Goal: Task Accomplishment & Management: Complete application form

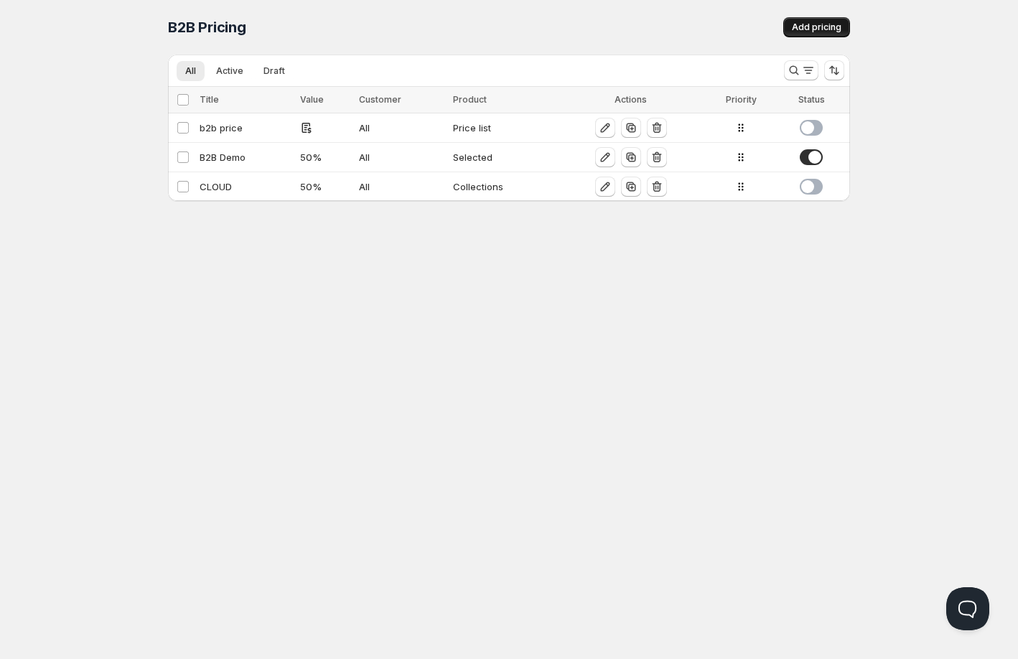
click at [790, 25] on button "Add pricing" at bounding box center [816, 27] width 67 height 20
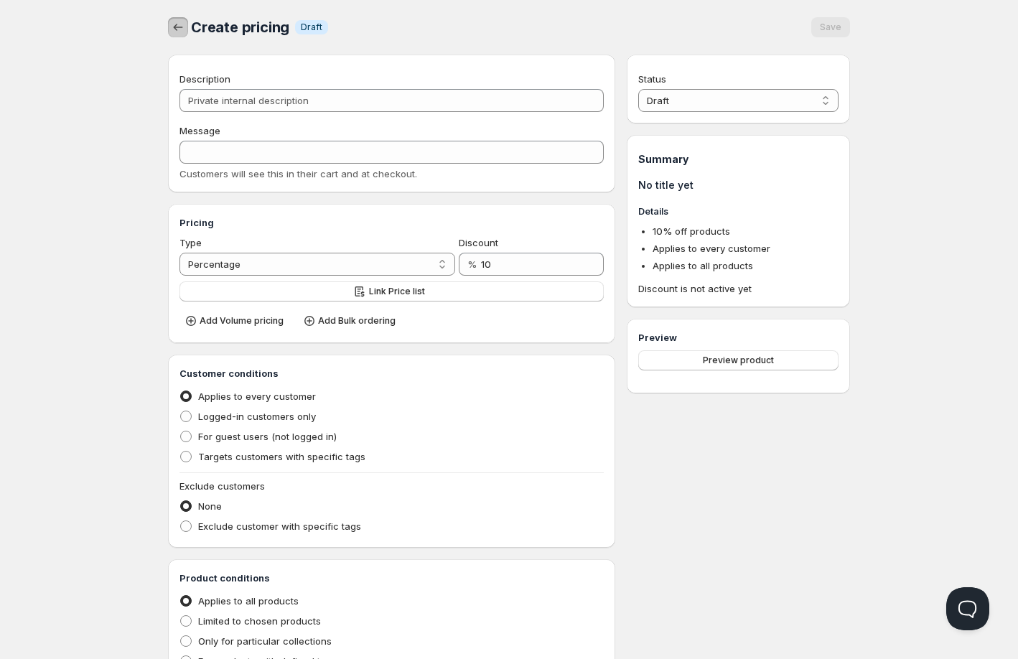
click at [185, 28] on button "button" at bounding box center [178, 27] width 20 height 20
click at [184, 28] on icon "button" at bounding box center [178, 27] width 14 height 14
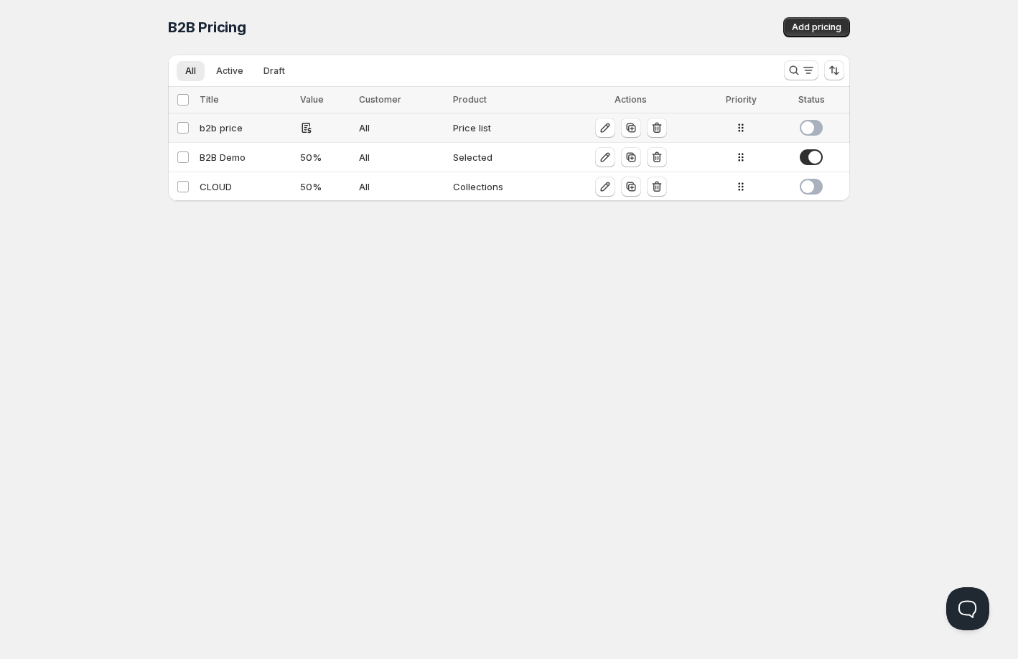
click at [220, 126] on div "b2b price" at bounding box center [246, 128] width 92 height 14
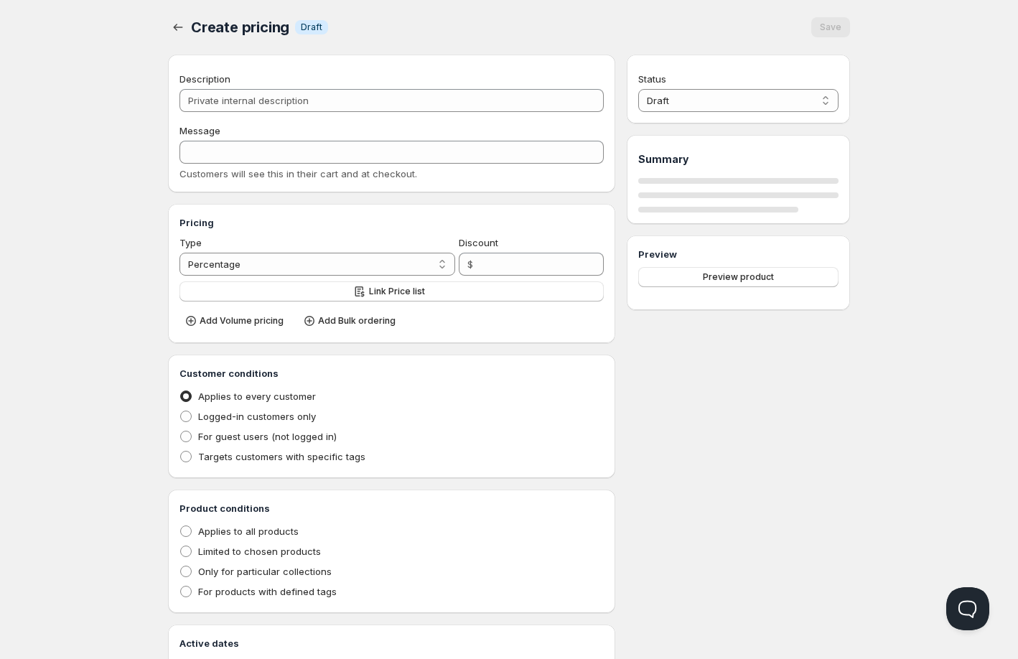
type input "b2b price"
type input "PL_B2B_PRICE"
radio input "true"
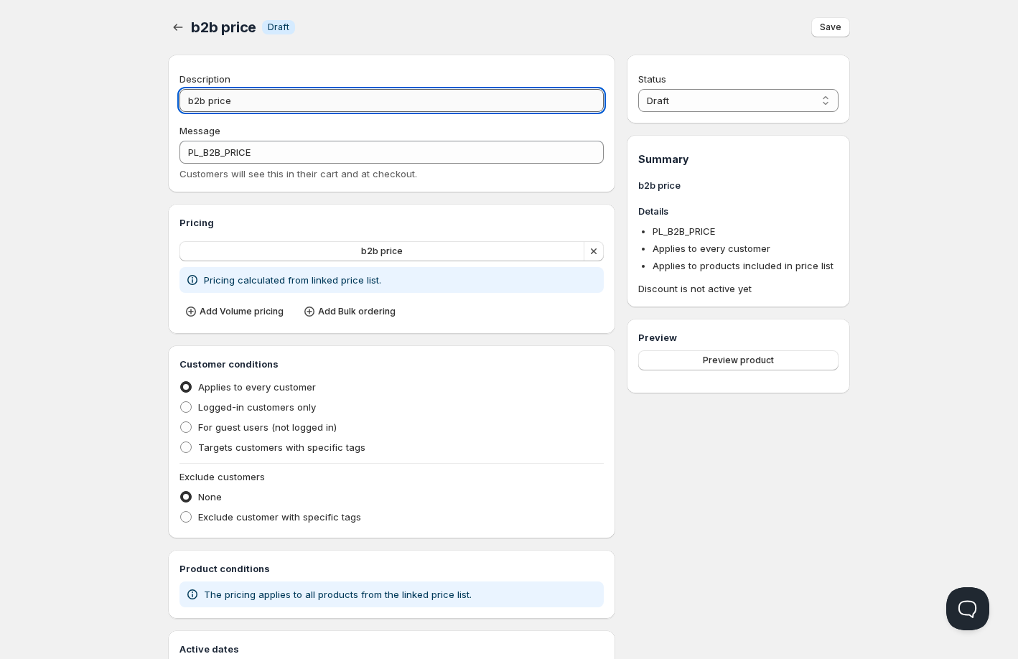
click at [254, 100] on input "b2b price" at bounding box center [391, 100] width 424 height 23
click at [184, 19] on button "button" at bounding box center [178, 27] width 20 height 20
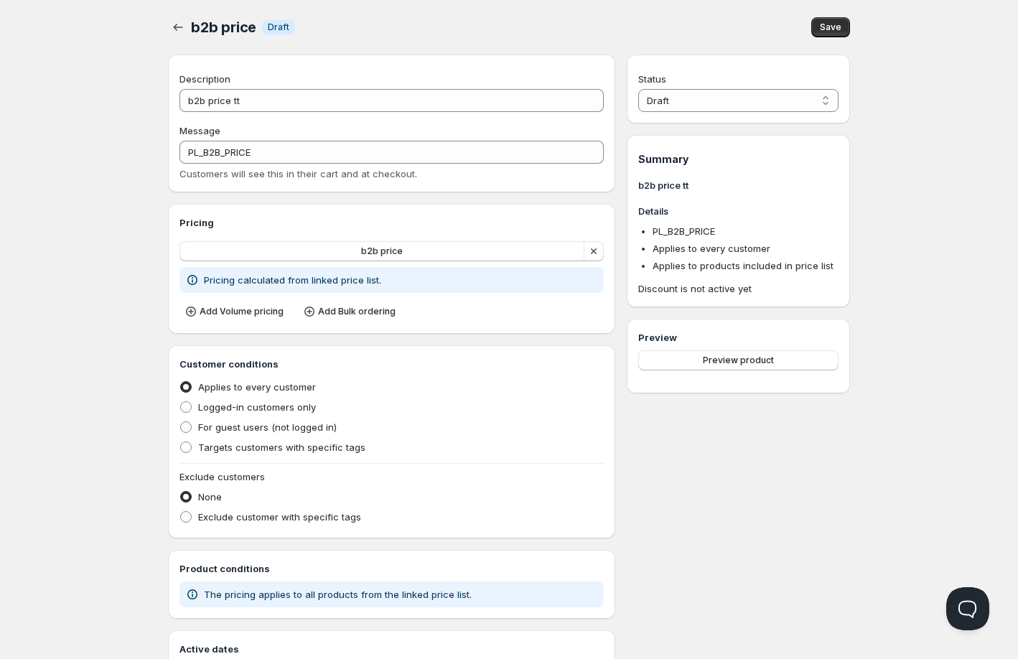
type input "b2b price"
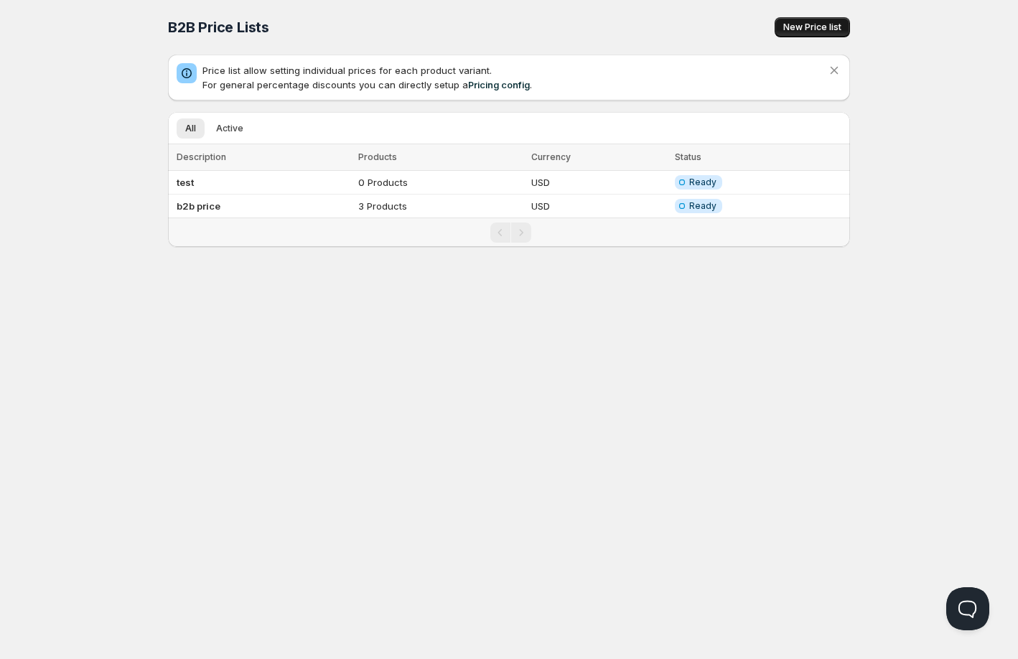
click at [809, 31] on span "New Price list" at bounding box center [812, 27] width 58 height 11
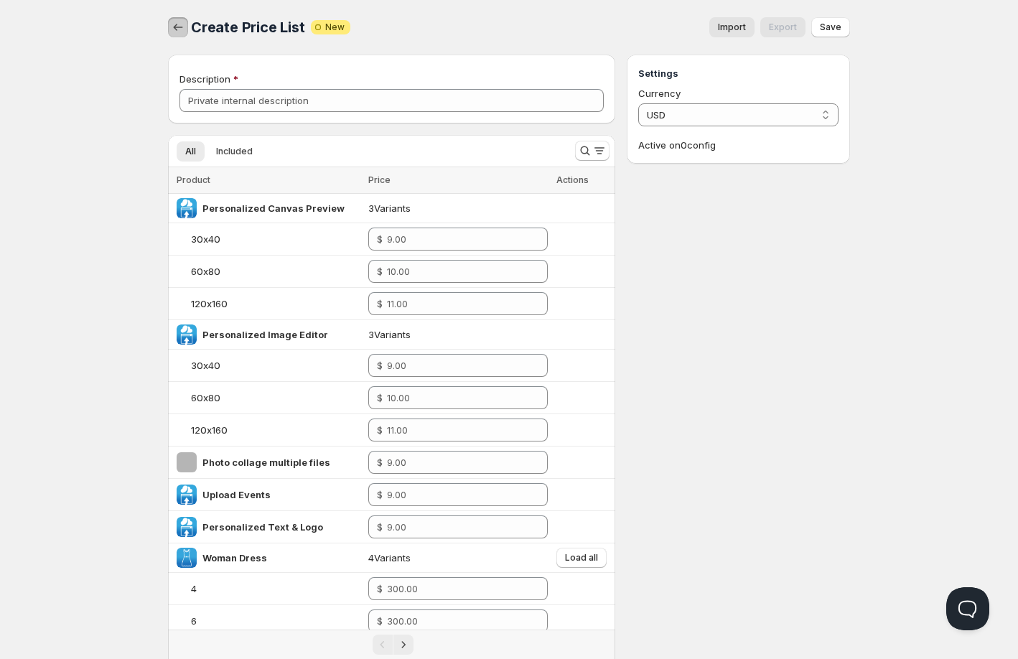
click at [182, 29] on icon "button" at bounding box center [178, 27] width 14 height 14
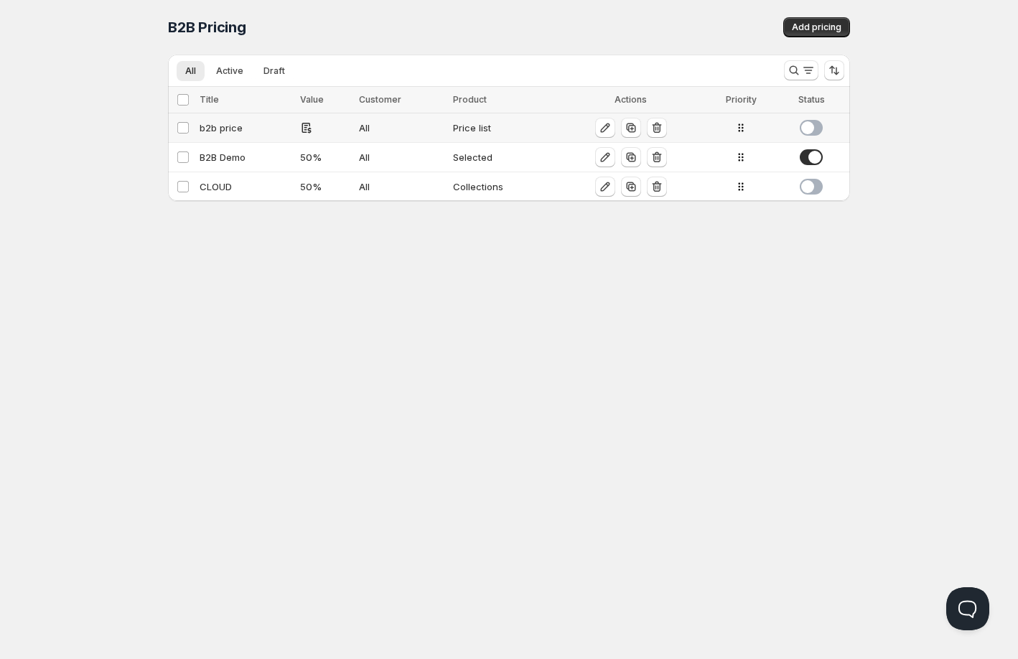
click at [218, 123] on div "b2b price" at bounding box center [246, 128] width 92 height 14
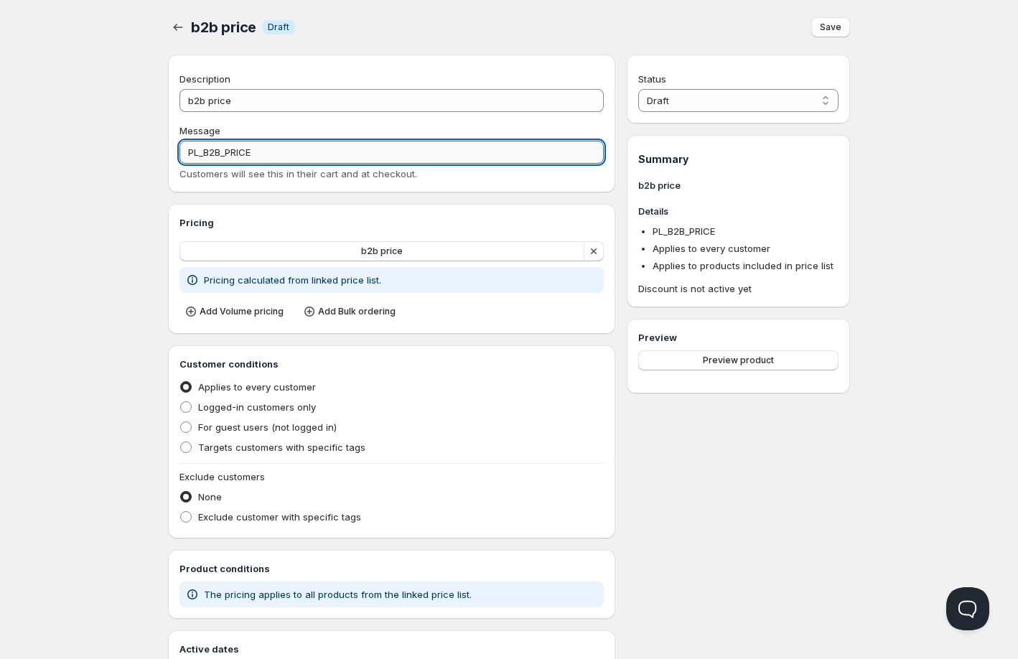
click at [278, 143] on input "PL_B2B_PRICE" at bounding box center [391, 152] width 424 height 23
click at [261, 150] on input "PL_B2B_PRICE" at bounding box center [391, 152] width 424 height 23
drag, startPoint x: 262, startPoint y: 151, endPoint x: 205, endPoint y: 155, distance: 56.9
click at [205, 155] on input "PL_B2B_PRICE" at bounding box center [391, 152] width 424 height 23
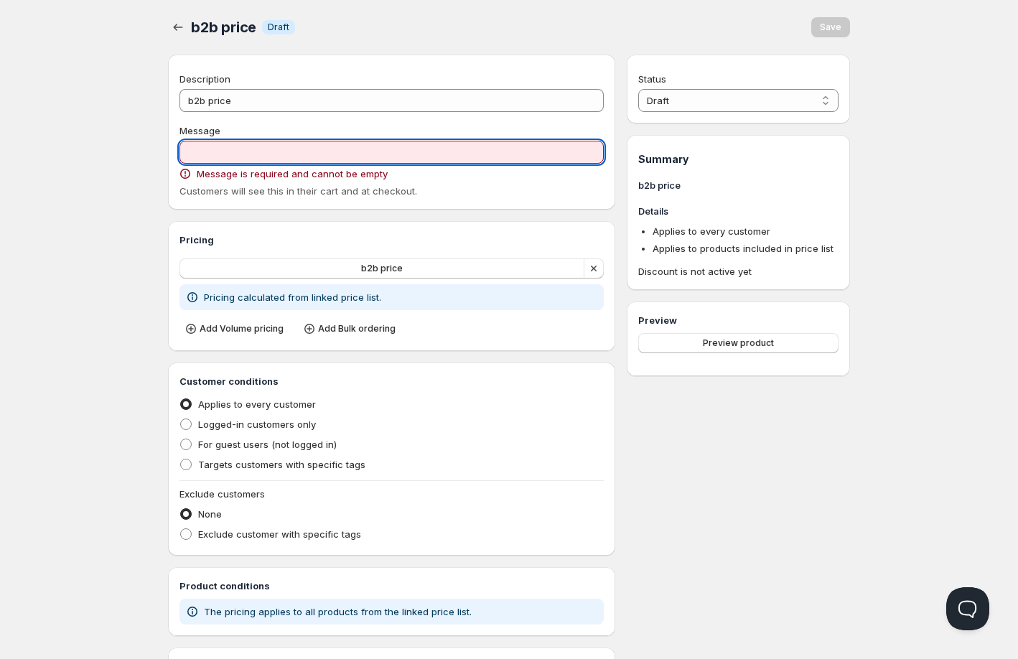
click at [148, 165] on div "Home Pricing Price lists Forms Submissions Settings Features Plans b2b price . …" at bounding box center [509, 384] width 1018 height 769
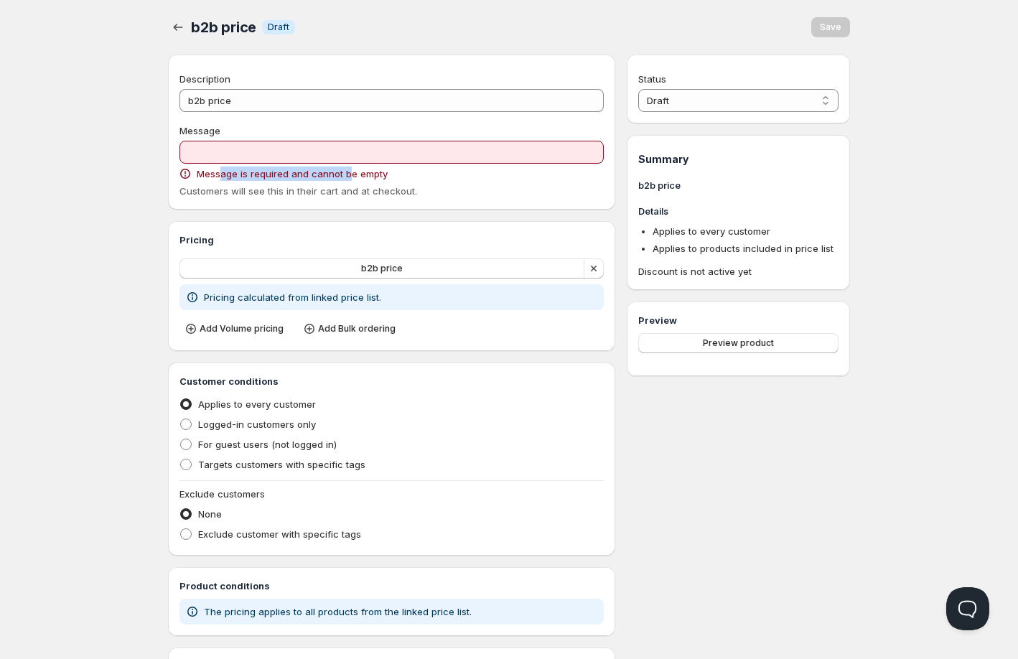
drag, startPoint x: 220, startPoint y: 174, endPoint x: 349, endPoint y: 177, distance: 129.9
click at [349, 177] on span "Message is required and cannot be empty" at bounding box center [292, 173] width 191 height 14
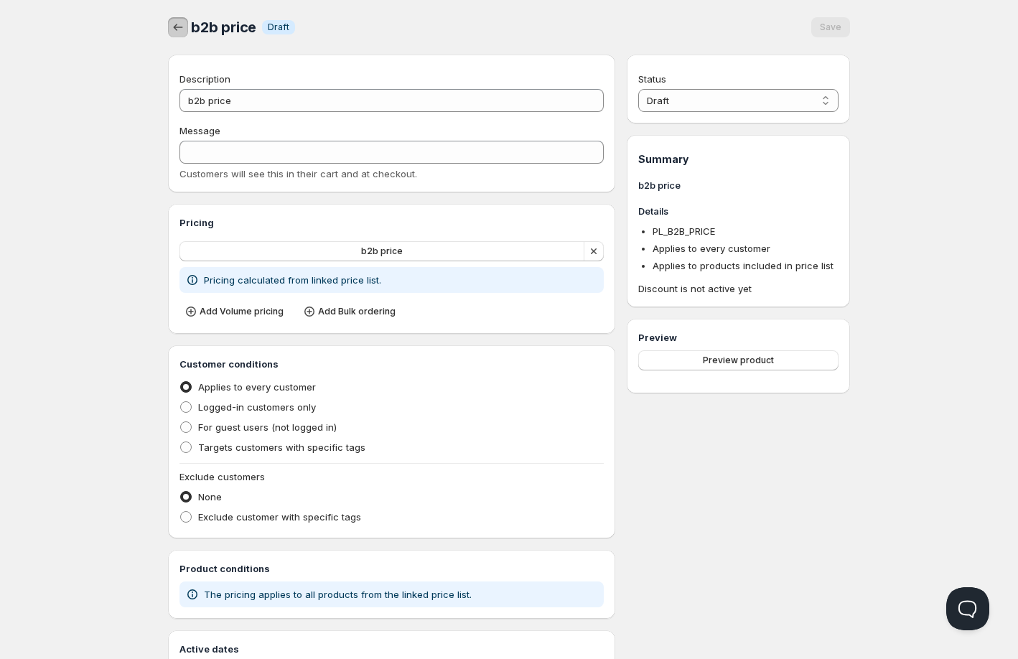
click at [175, 32] on icon "button" at bounding box center [178, 27] width 14 height 14
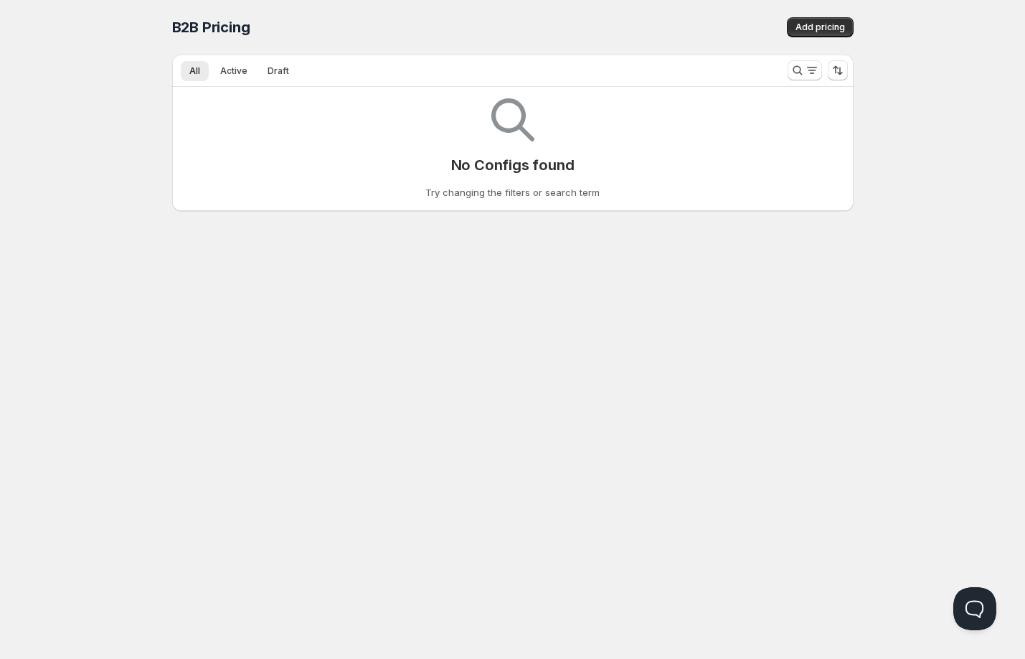
click at [339, 170] on div "No Configs found Try changing the filters or search term" at bounding box center [513, 143] width 659 height 113
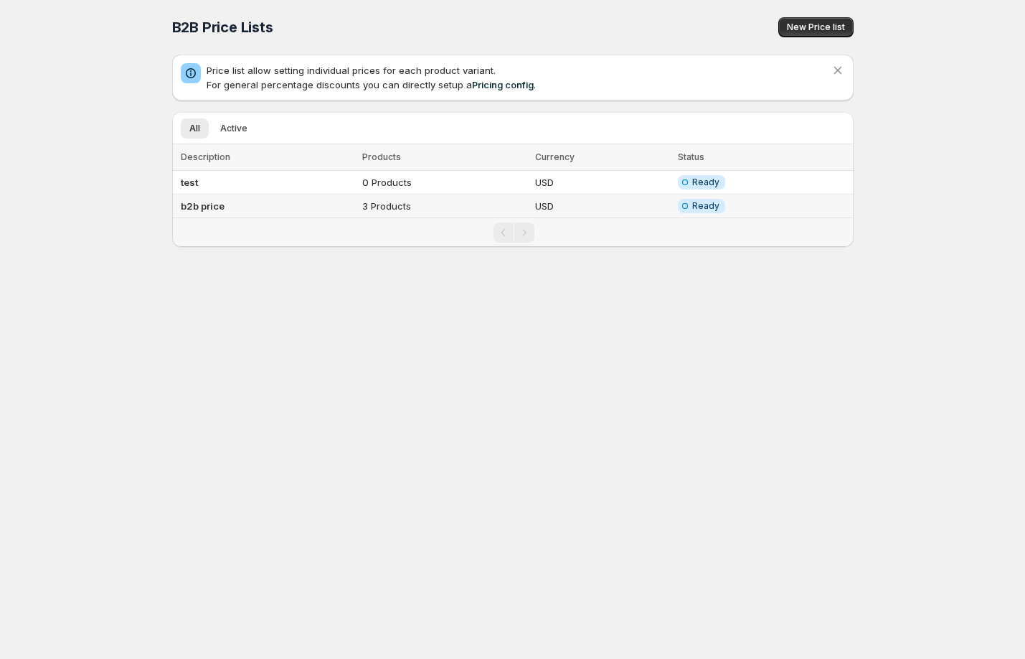
click at [213, 205] on b "b2b price" at bounding box center [203, 205] width 44 height 11
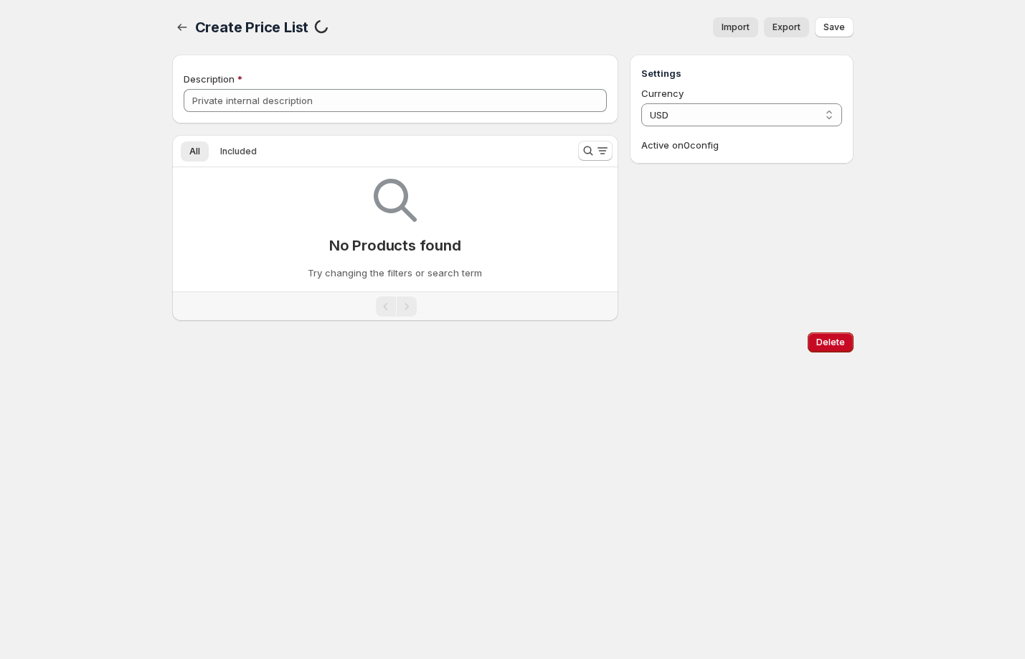
type input "b2b price"
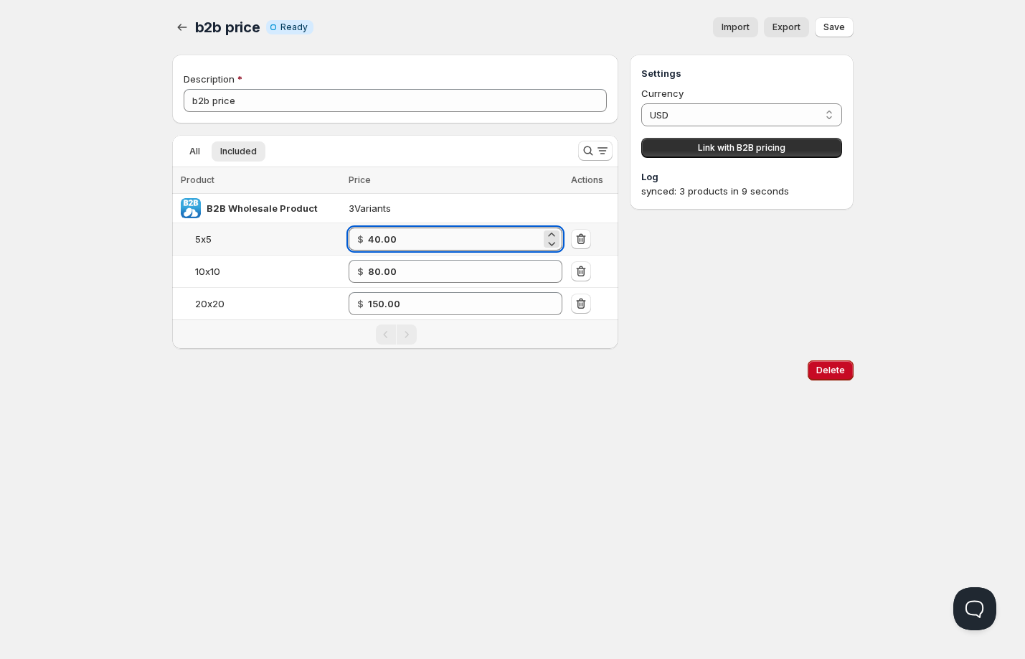
click at [386, 240] on input "40.00" at bounding box center [454, 238] width 173 height 23
type input "40.00"
click at [187, 26] on icon "button" at bounding box center [182, 27] width 14 height 14
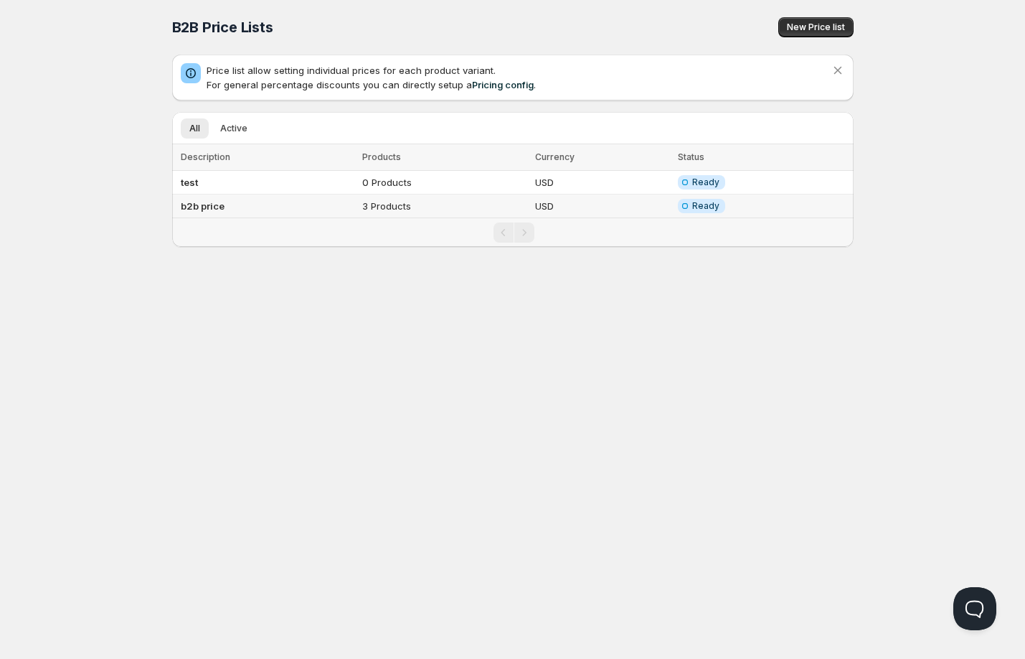
click at [235, 199] on td "b2b price" at bounding box center [265, 206] width 186 height 24
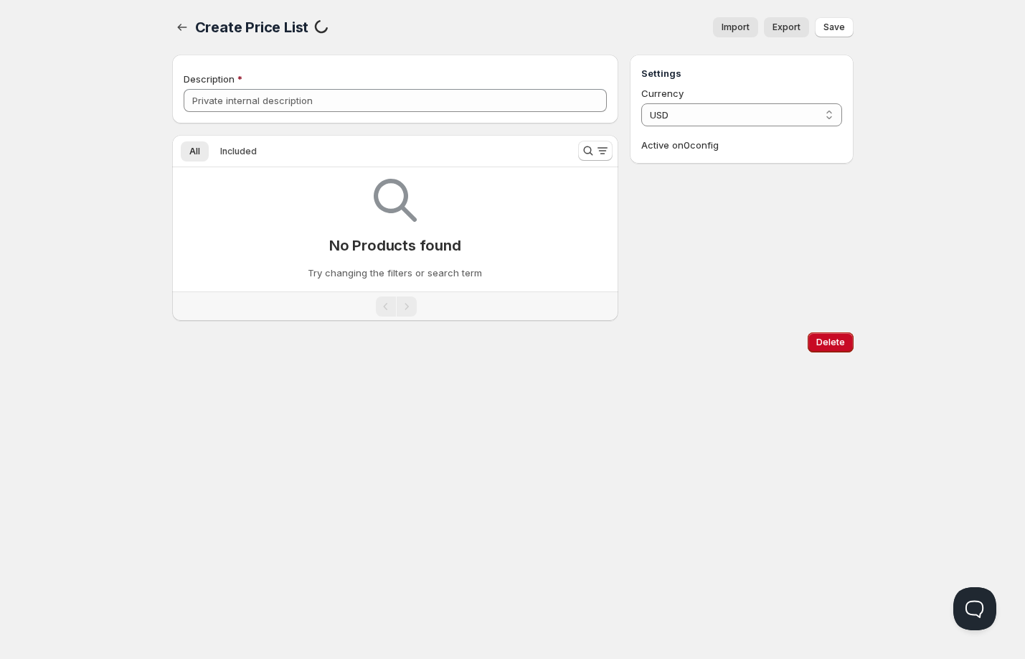
type input "b2b price"
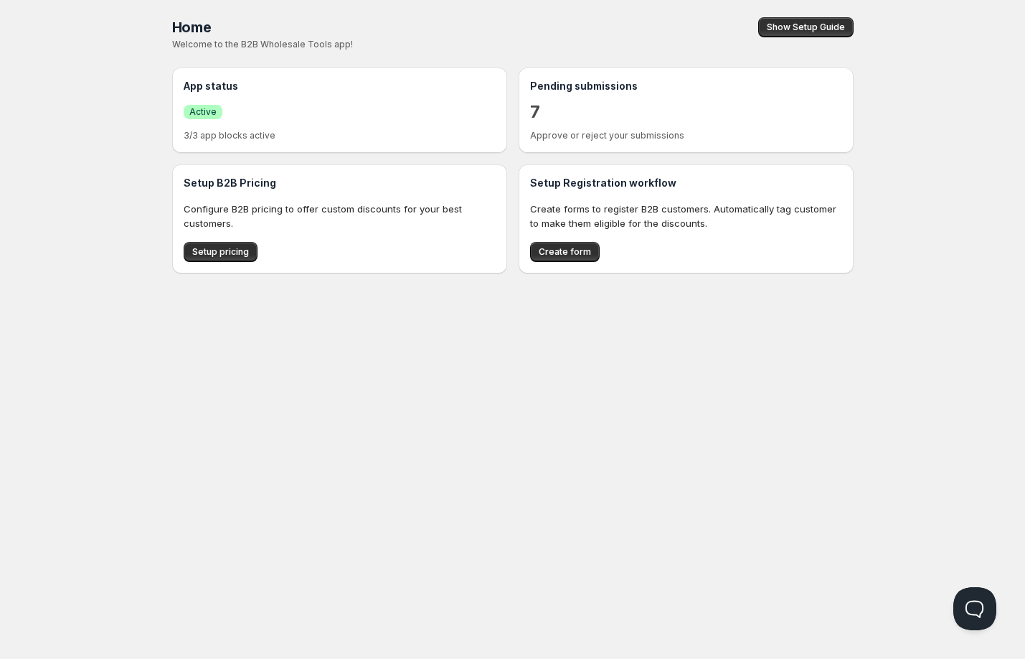
click at [111, 230] on div "Home Pricing Price lists Forms Submissions Settings Features Plans Home. This p…" at bounding box center [512, 329] width 1025 height 659
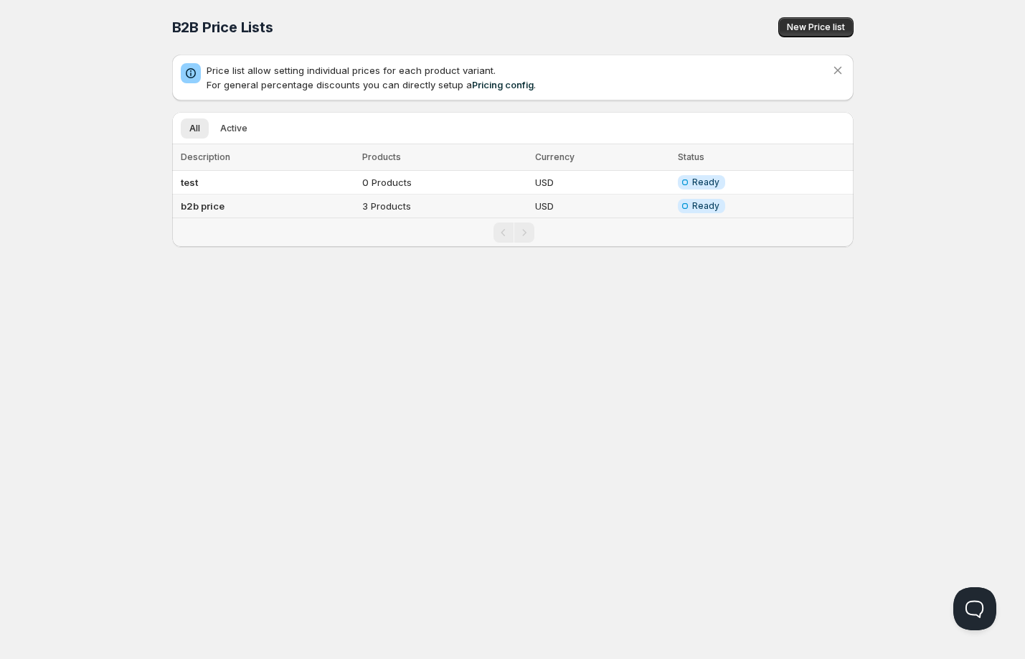
click at [202, 215] on td "b2b price" at bounding box center [265, 206] width 186 height 24
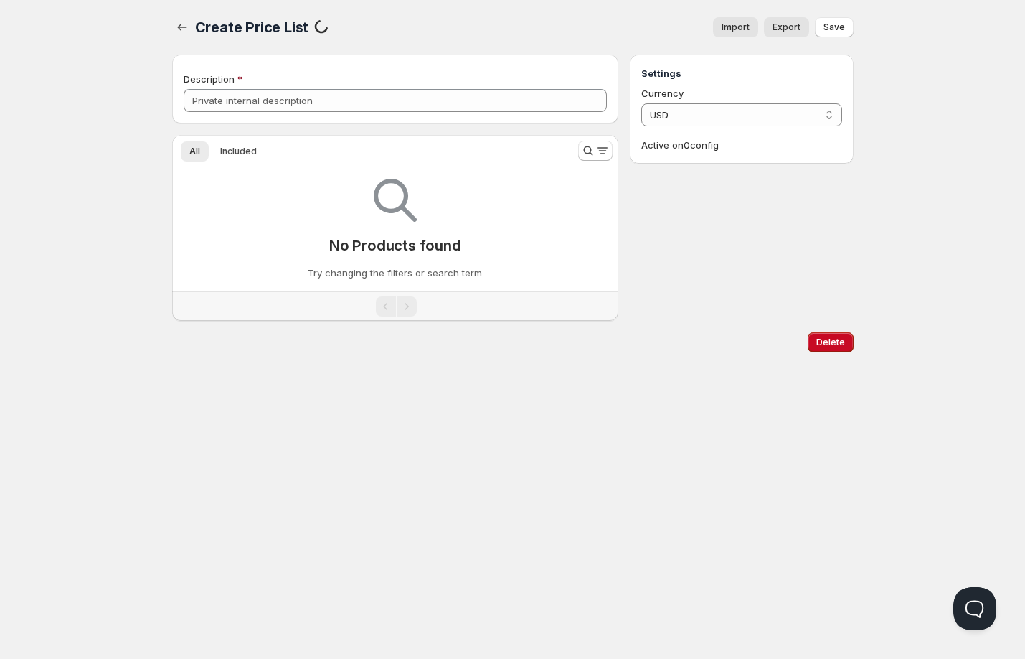
type input "b2b price"
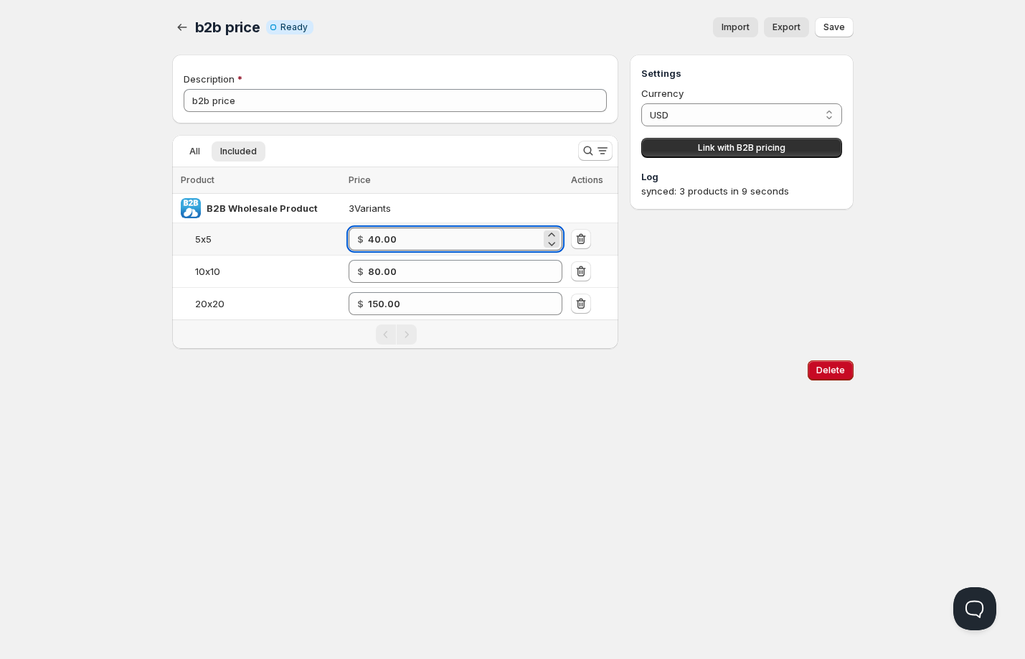
click at [382, 239] on input "40.00" at bounding box center [454, 238] width 173 height 23
type input "41.00"
click at [182, 31] on icon "button" at bounding box center [182, 27] width 14 height 14
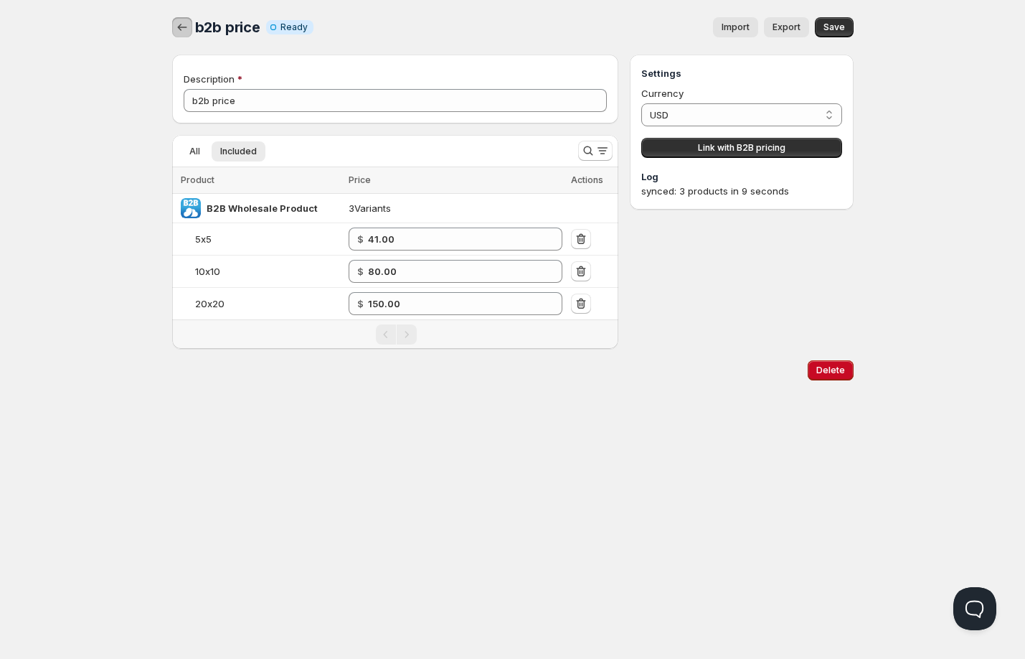
click at [182, 31] on icon "button" at bounding box center [182, 27] width 14 height 14
type input "40.00"
type input "80.00"
type input "150.00"
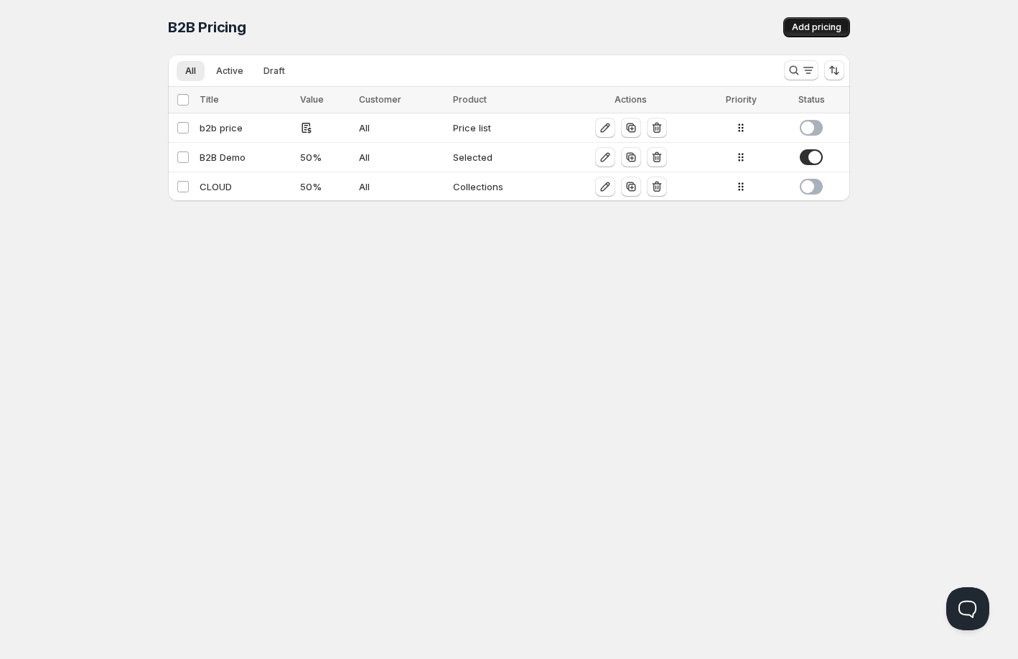
click at [814, 28] on span "Add pricing" at bounding box center [817, 27] width 50 height 11
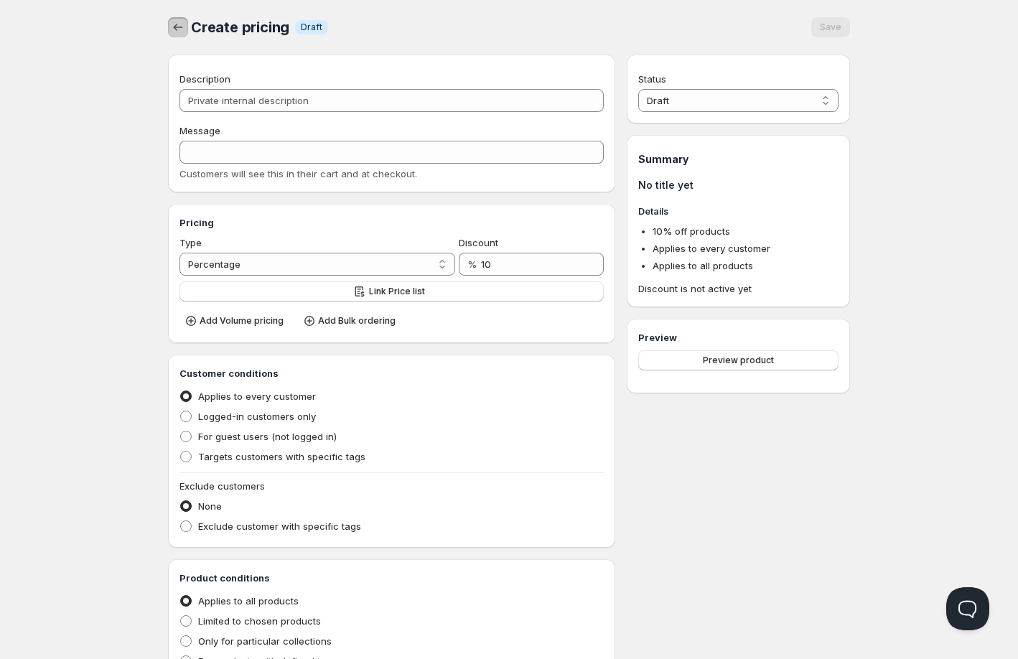
click at [171, 26] on button "button" at bounding box center [178, 27] width 20 height 20
click at [171, 26] on icon "button" at bounding box center [178, 27] width 14 height 14
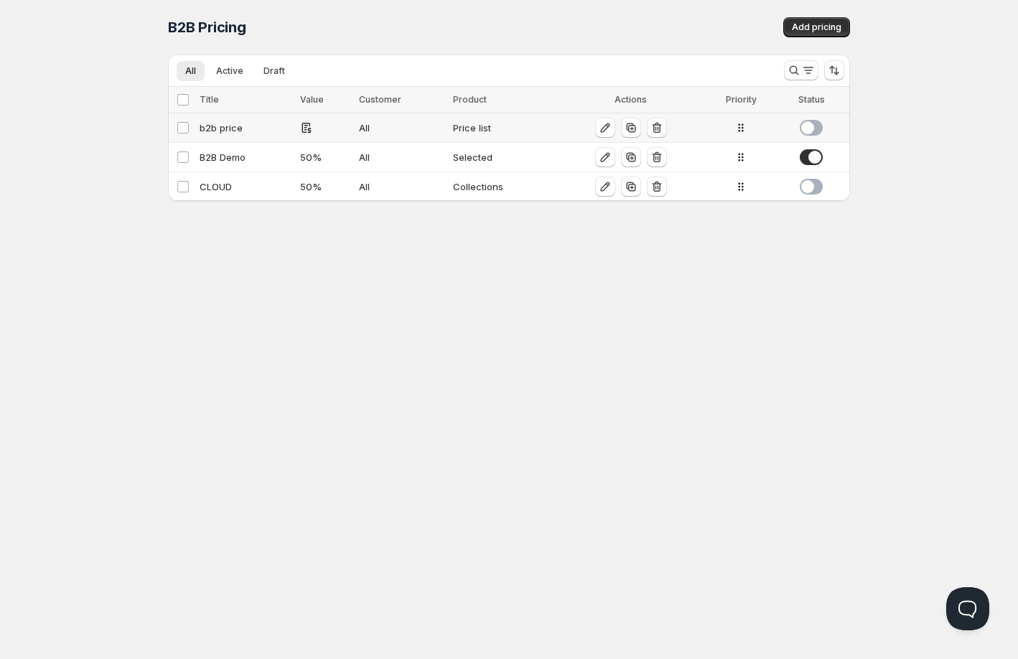
click at [225, 131] on div "b2b price" at bounding box center [246, 128] width 92 height 14
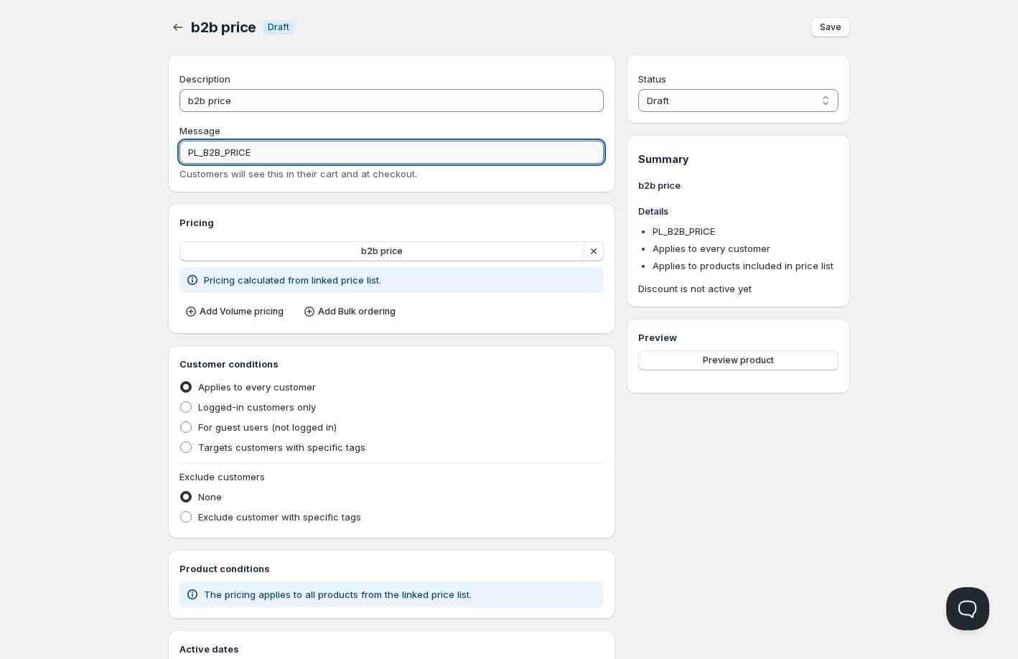
drag, startPoint x: 252, startPoint y: 152, endPoint x: 185, endPoint y: 152, distance: 66.7
click at [185, 152] on input "PL_B2B_PRICE" at bounding box center [391, 152] width 424 height 23
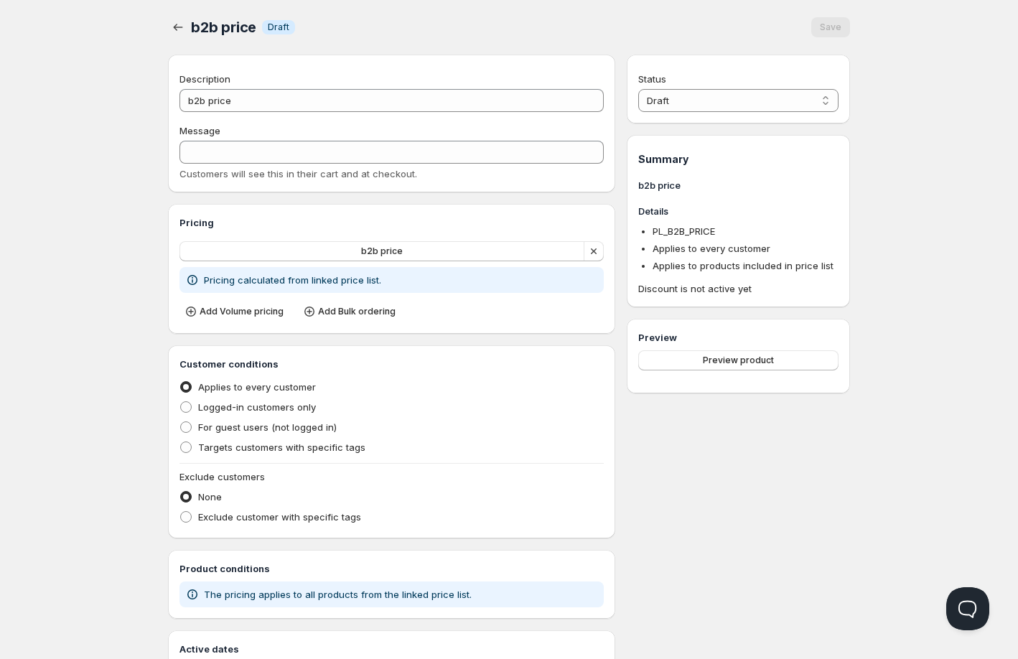
click at [144, 68] on div "Home Pricing Price lists Forms Submissions Settings Features Plans b2b price . …" at bounding box center [509, 376] width 1018 height 752
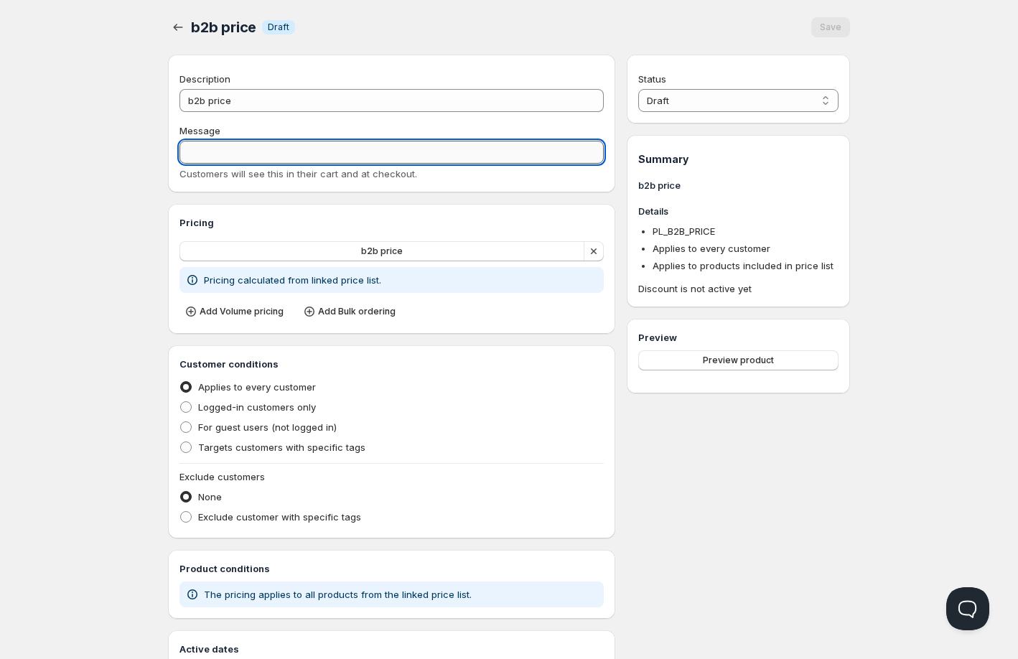
click at [220, 141] on input "Message" at bounding box center [391, 152] width 424 height 23
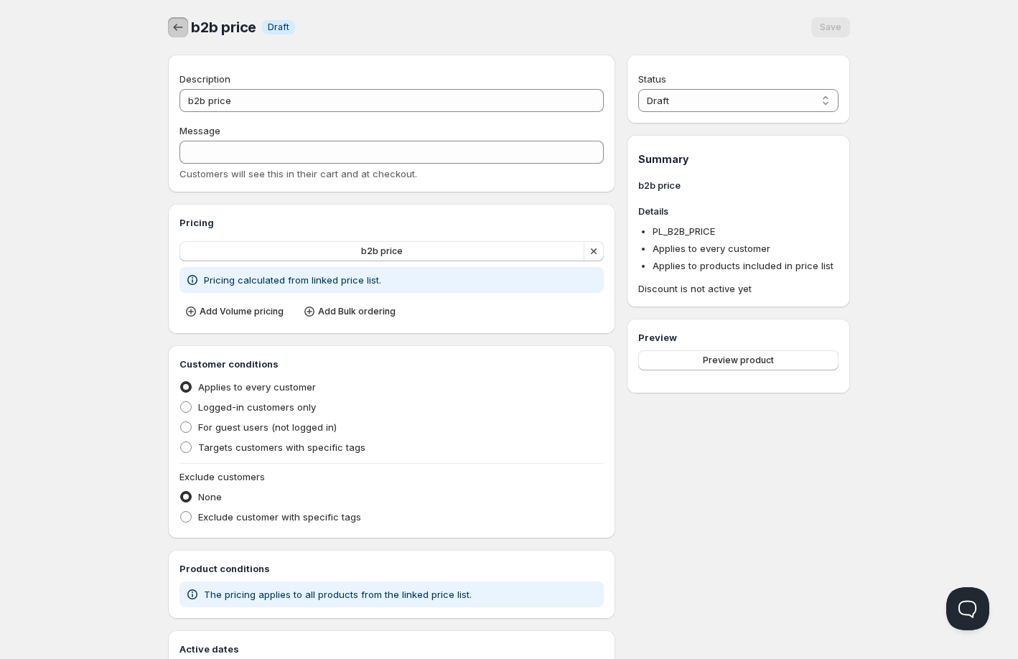
click at [174, 31] on icon "button" at bounding box center [178, 27] width 14 height 14
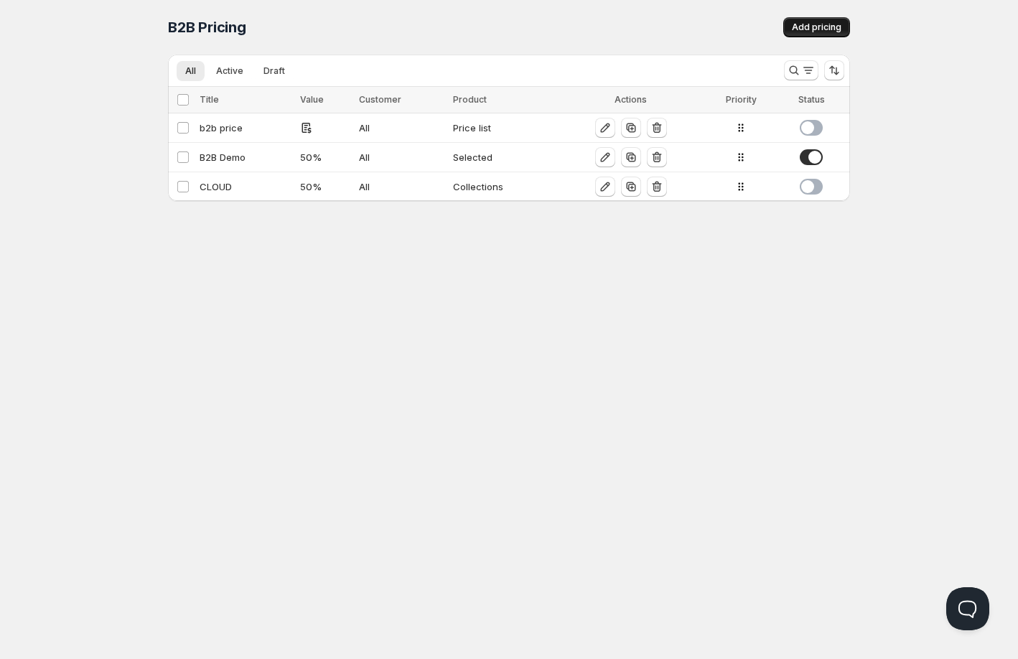
click at [799, 28] on span "Add pricing" at bounding box center [817, 27] width 50 height 11
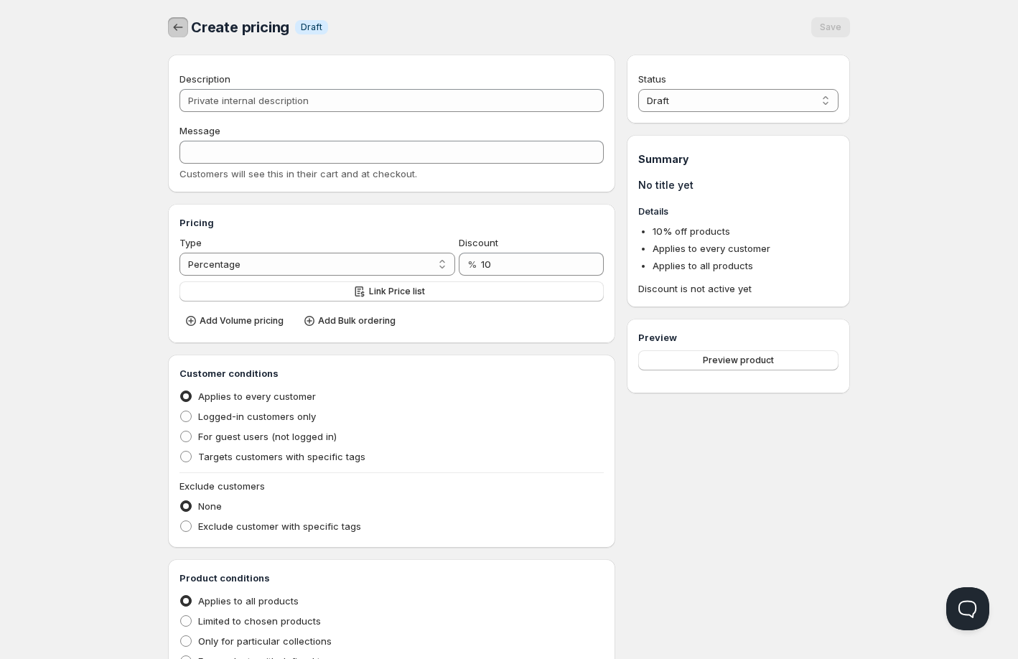
click at [184, 30] on icon "button" at bounding box center [178, 27] width 14 height 14
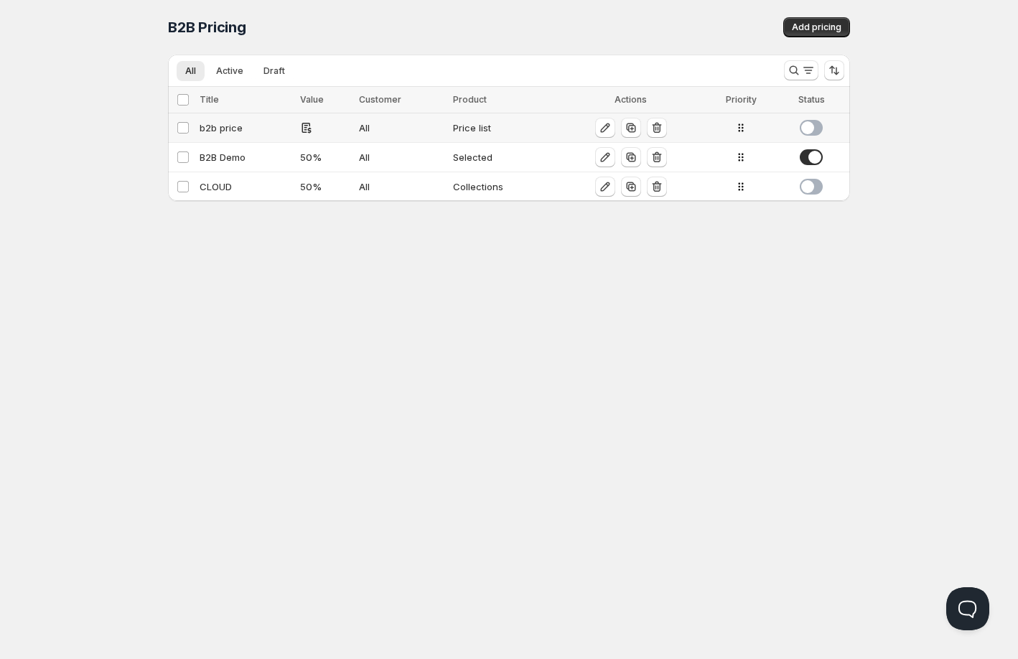
click at [223, 130] on div "b2b price" at bounding box center [246, 128] width 92 height 14
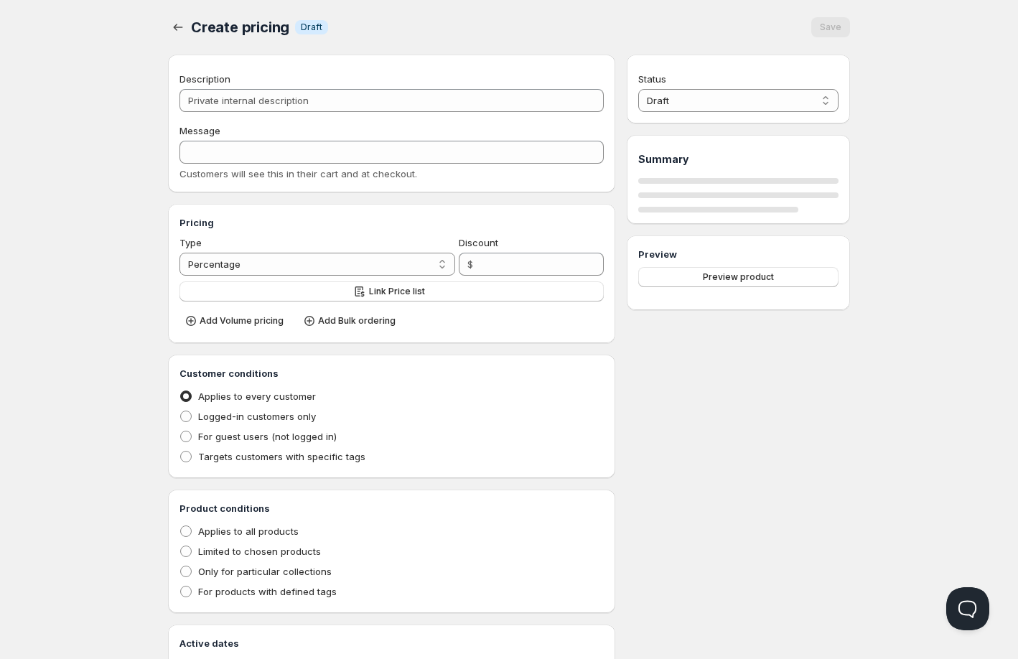
type input "b2b price"
type input "PL_B2B_PRICE"
radio input "true"
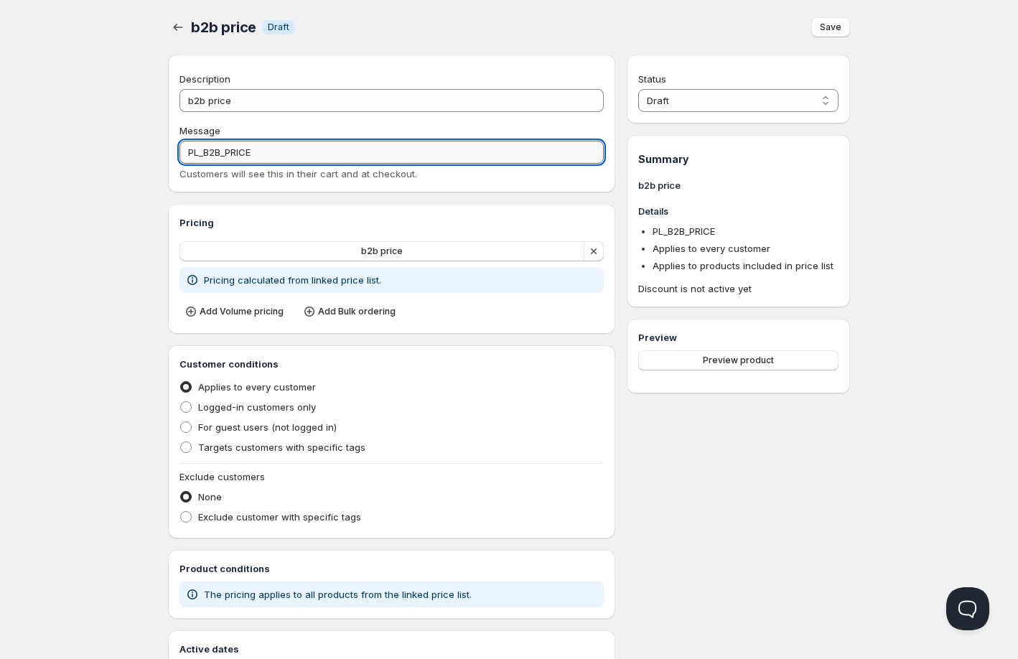
click at [257, 154] on input "PL_B2B_PRICE" at bounding box center [391, 152] width 424 height 23
drag, startPoint x: 257, startPoint y: 154, endPoint x: 180, endPoint y: 151, distance: 76.8
click at [180, 151] on input "PL_B2B_PRICE" at bounding box center [391, 152] width 424 height 23
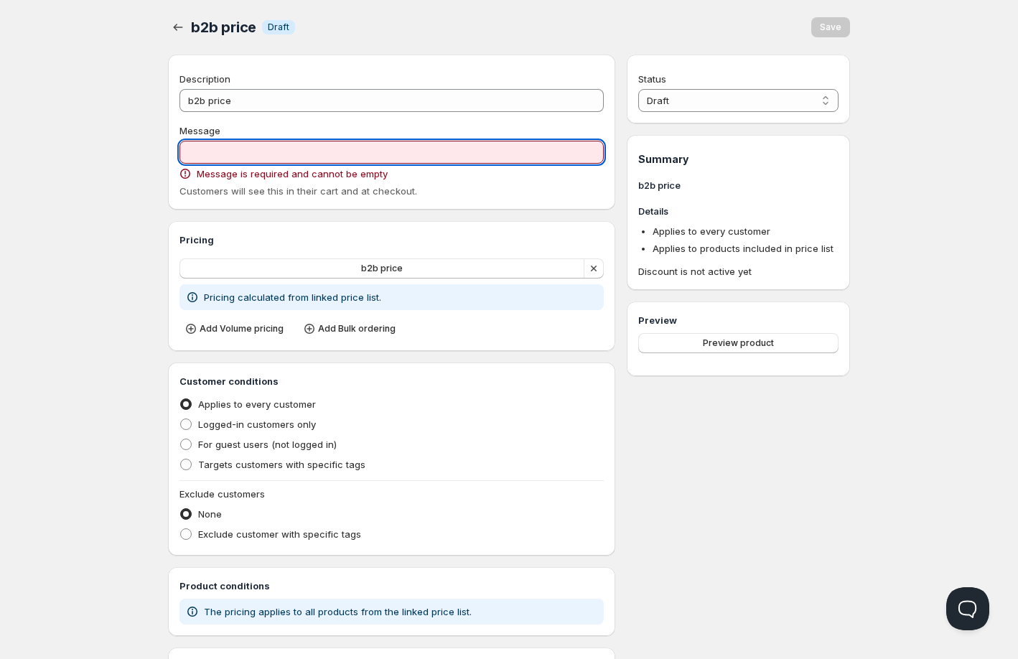
paste input "PL_B2B_PRICE"
type input "PL_B2B_PRICE"
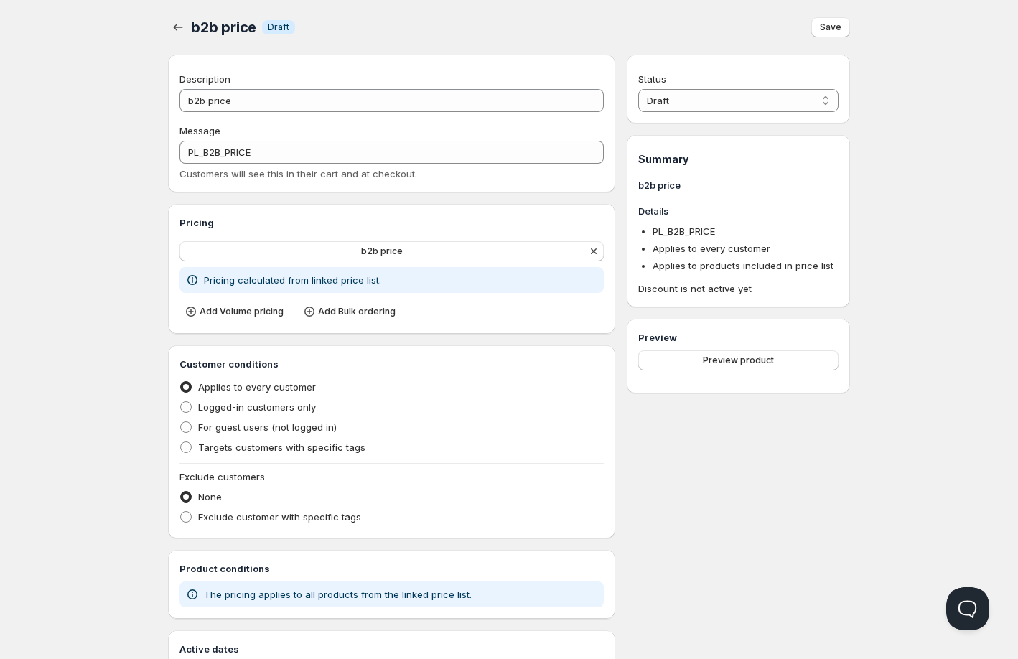
click at [103, 141] on div "Home Pricing Price lists Forms Submissions Settings Features Plans b2b price . …" at bounding box center [509, 376] width 1018 height 752
click at [182, 29] on icon "button" at bounding box center [178, 27] width 14 height 14
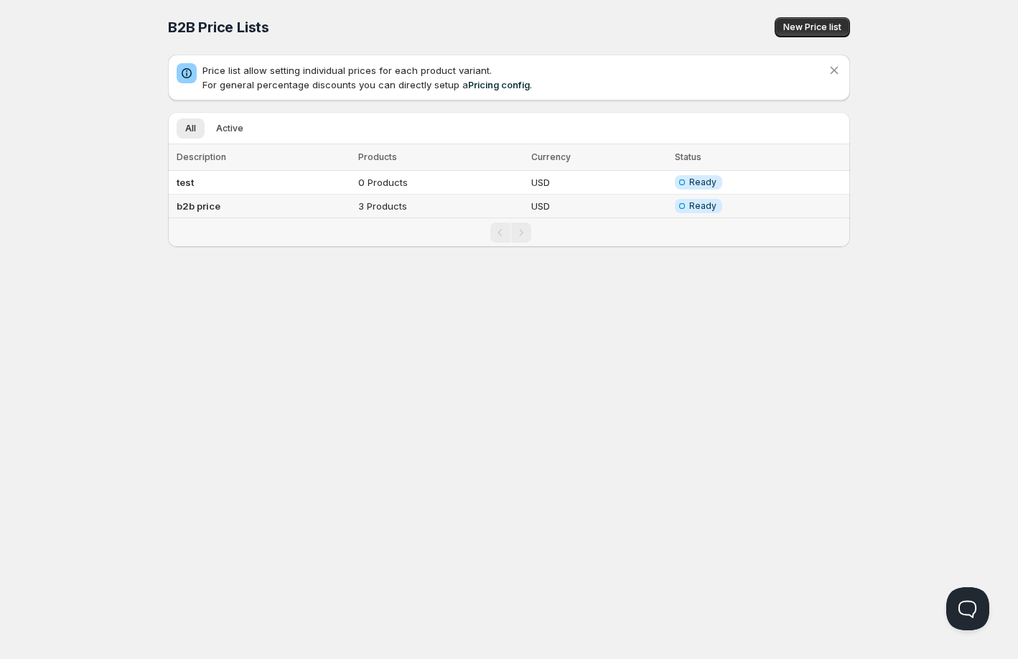
click at [196, 212] on td "b2b price" at bounding box center [261, 206] width 186 height 24
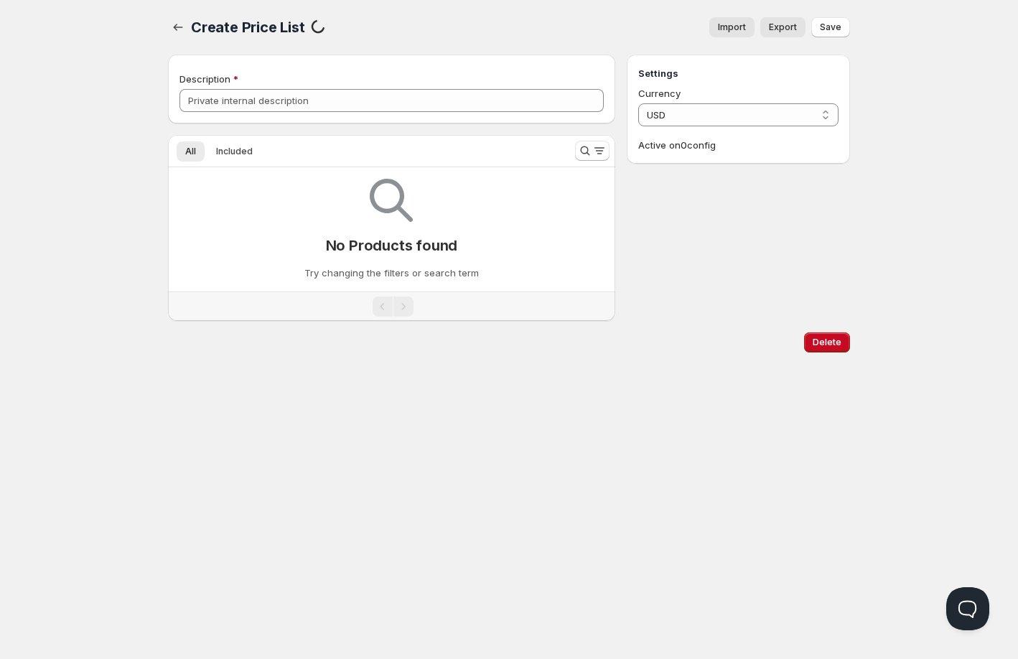
type input "b2b price"
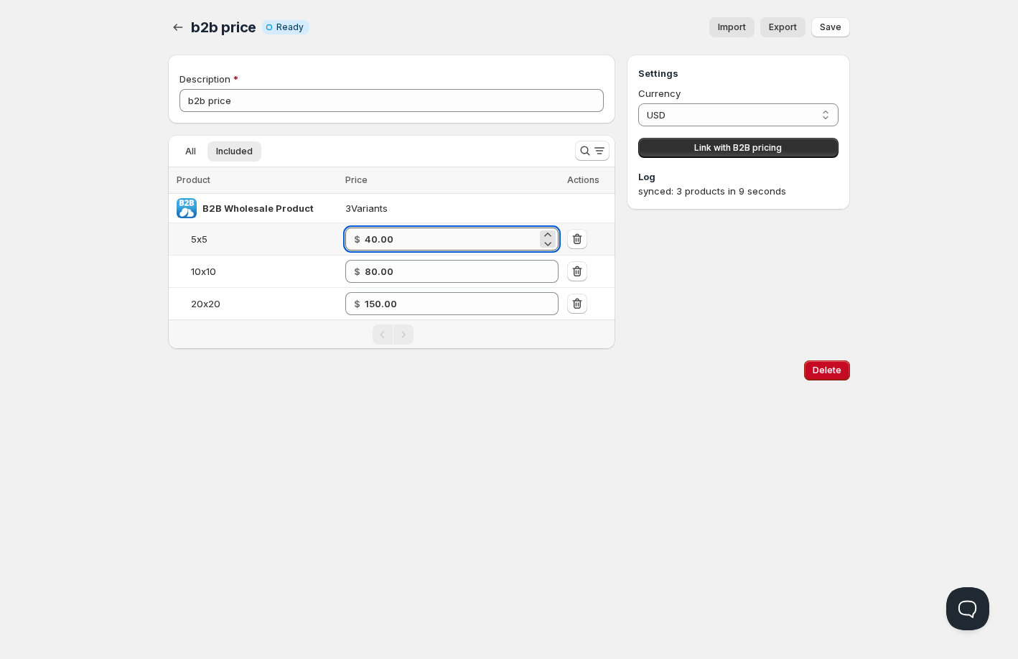
click at [382, 240] on input "40.00" at bounding box center [451, 238] width 173 height 23
type input "40.00"
click at [696, 250] on div "Settings Currency USD USD Link with B2B pricing Log synced: 3 products in 9 sec…" at bounding box center [737, 202] width 223 height 294
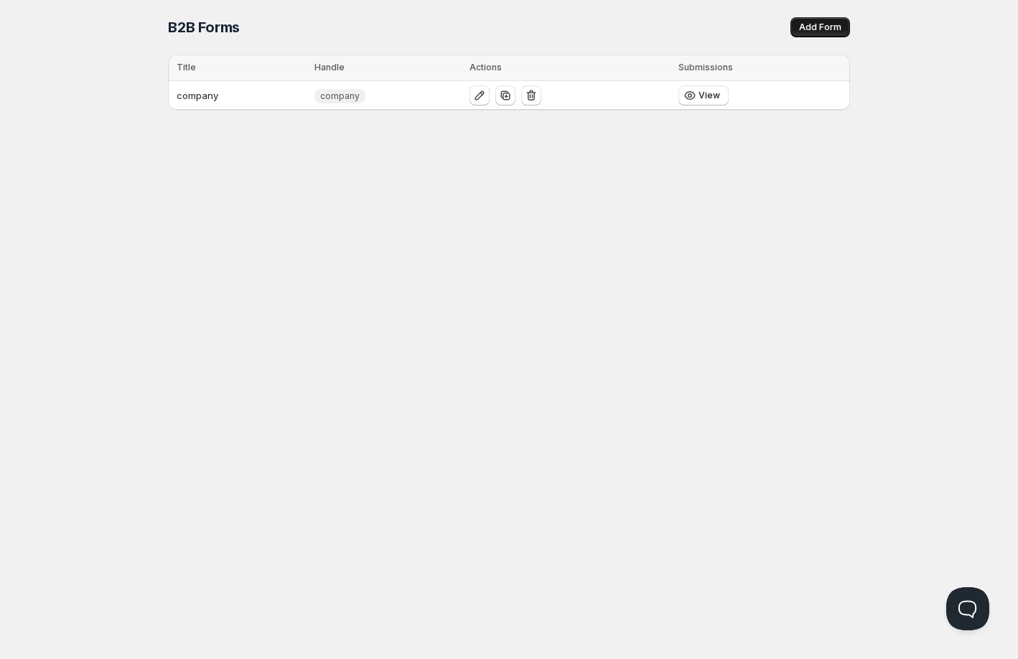
click at [815, 23] on span "Add Form" at bounding box center [820, 27] width 42 height 11
